Goal: Check status: Check status

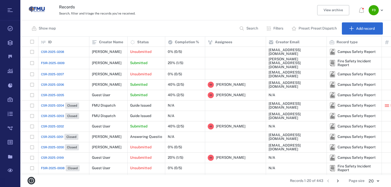
click at [316, 26] on p "Preset: Preset Dispatch" at bounding box center [317, 28] width 38 height 5
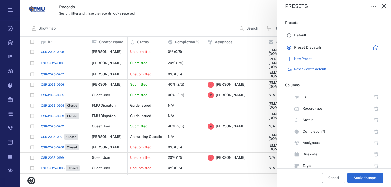
click at [200, 11] on div "Presets Presets Default Preset Dispatch New Preset Reset view to default Column…" at bounding box center [205, 93] width 370 height 187
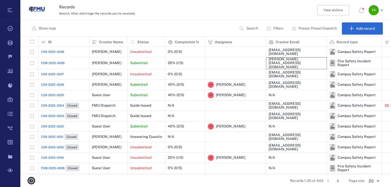
click at [282, 63] on div "[PERSON_NAME][EMAIL_ADDRESS][DOMAIN_NAME]" at bounding box center [295, 63] width 55 height 12
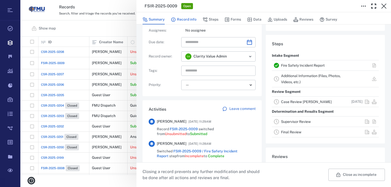
scroll to position [40, 0]
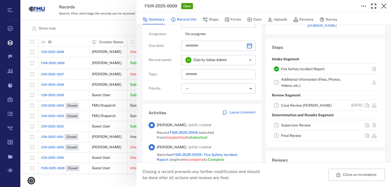
click at [191, 19] on button "Record info" at bounding box center [184, 20] width 26 height 10
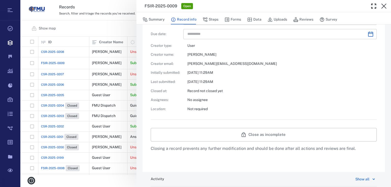
scroll to position [257, 0]
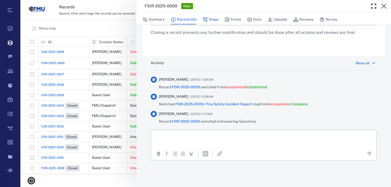
click at [212, 18] on button "Steps" at bounding box center [211, 20] width 16 height 10
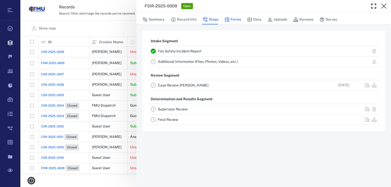
click at [232, 19] on button "Forms" at bounding box center [232, 20] width 17 height 10
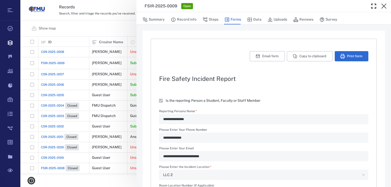
type textarea "*"
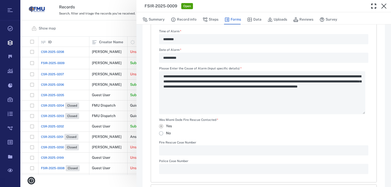
scroll to position [180, 0]
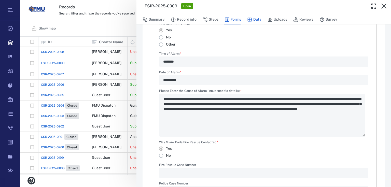
click at [254, 21] on button "Data" at bounding box center [254, 20] width 14 height 10
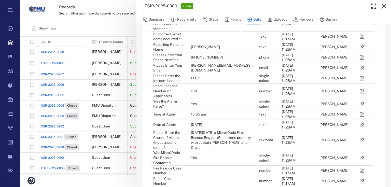
scroll to position [84, 0]
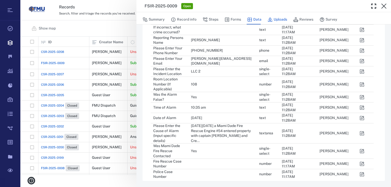
click at [281, 18] on button "Uploads" at bounding box center [277, 20] width 20 height 10
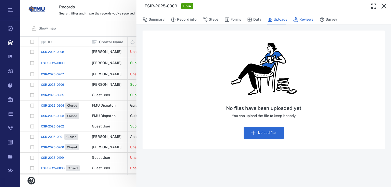
click at [299, 19] on button "Reviews" at bounding box center [303, 20] width 20 height 10
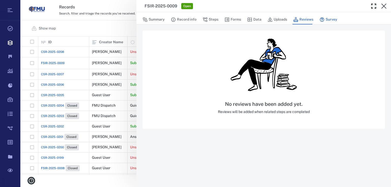
click at [326, 21] on button "Survey" at bounding box center [328, 20] width 18 height 10
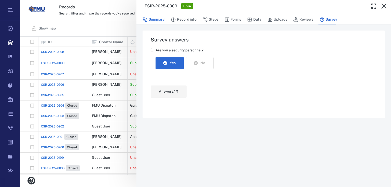
click at [162, 20] on button "Summary" at bounding box center [153, 20] width 22 height 10
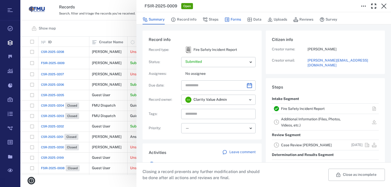
click at [234, 19] on button "Forms" at bounding box center [232, 20] width 17 height 10
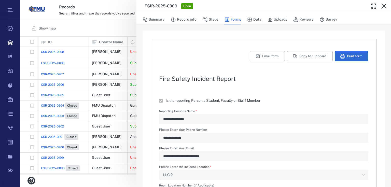
type textarea "*"
click at [386, 6] on icon "button" at bounding box center [384, 6] width 6 height 6
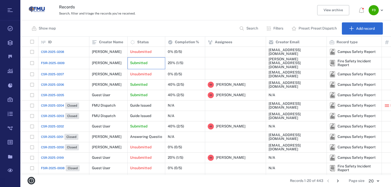
click at [132, 63] on p "Submitted" at bounding box center [138, 63] width 17 height 5
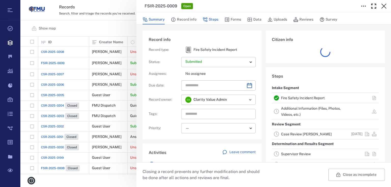
click at [209, 20] on button "Steps" at bounding box center [211, 20] width 16 height 10
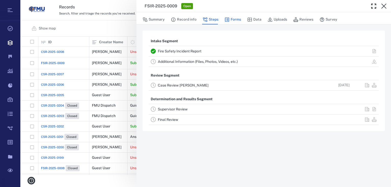
click at [234, 18] on button "Forms" at bounding box center [232, 20] width 17 height 10
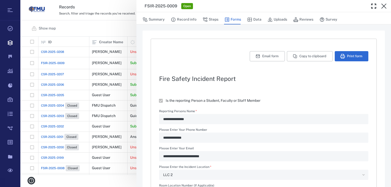
type textarea "*"
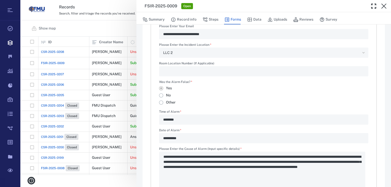
scroll to position [224, 0]
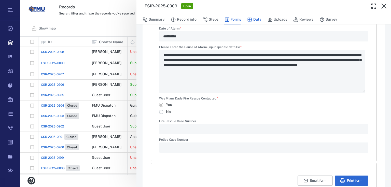
click at [257, 19] on button "Data" at bounding box center [254, 20] width 14 height 10
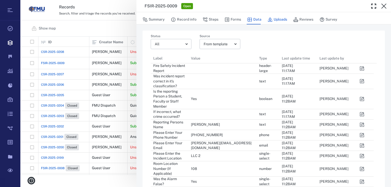
scroll to position [207, 220]
click at [276, 20] on button "Uploads" at bounding box center [277, 20] width 20 height 10
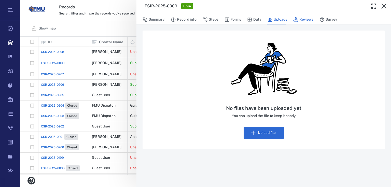
click at [300, 20] on button "Reviews" at bounding box center [303, 20] width 20 height 10
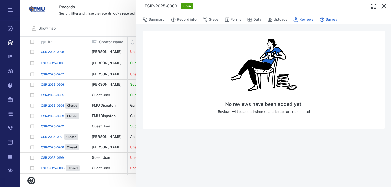
click at [330, 21] on button "Survey" at bounding box center [328, 20] width 18 height 10
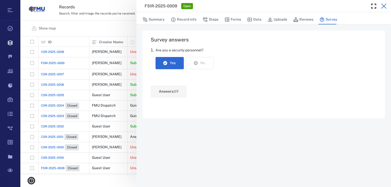
click at [384, 7] on icon "button" at bounding box center [384, 6] width 6 height 6
